Goal: Go to known website: Access a specific website the user already knows

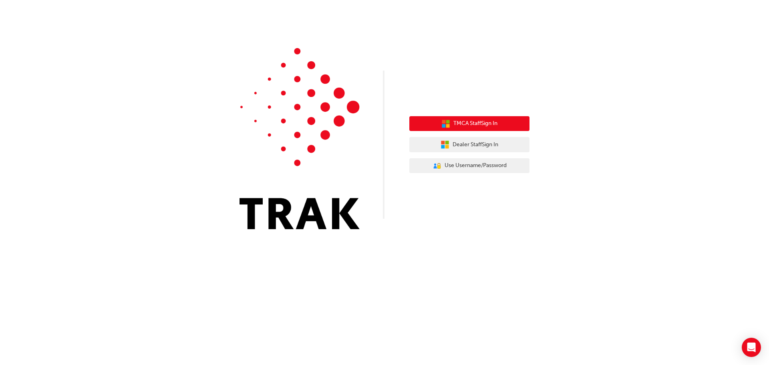
click at [485, 127] on span "TMCA Staff Sign In" at bounding box center [476, 123] width 44 height 9
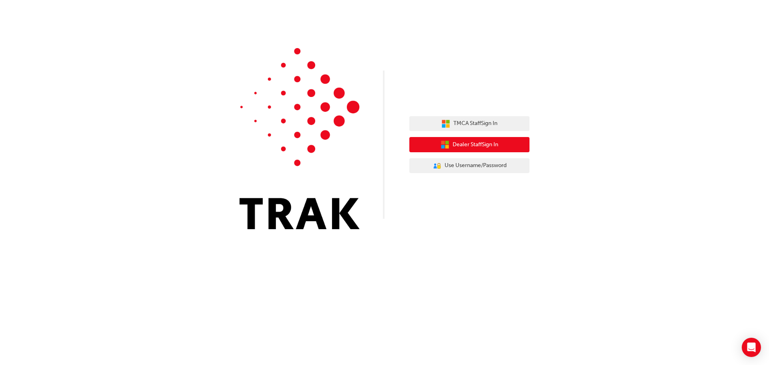
click at [477, 145] on span "Dealer Staff Sign In" at bounding box center [476, 144] width 46 height 9
